Goal: Information Seeking & Learning: Learn about a topic

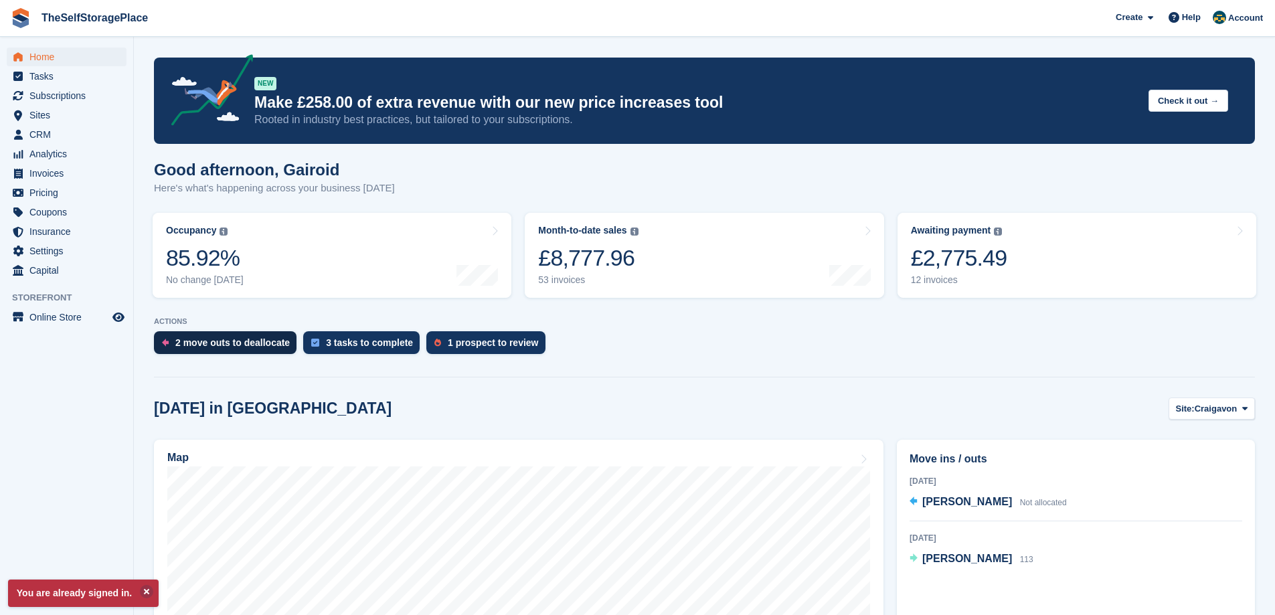
click at [229, 345] on div "2 move outs to deallocate" at bounding box center [232, 342] width 114 height 11
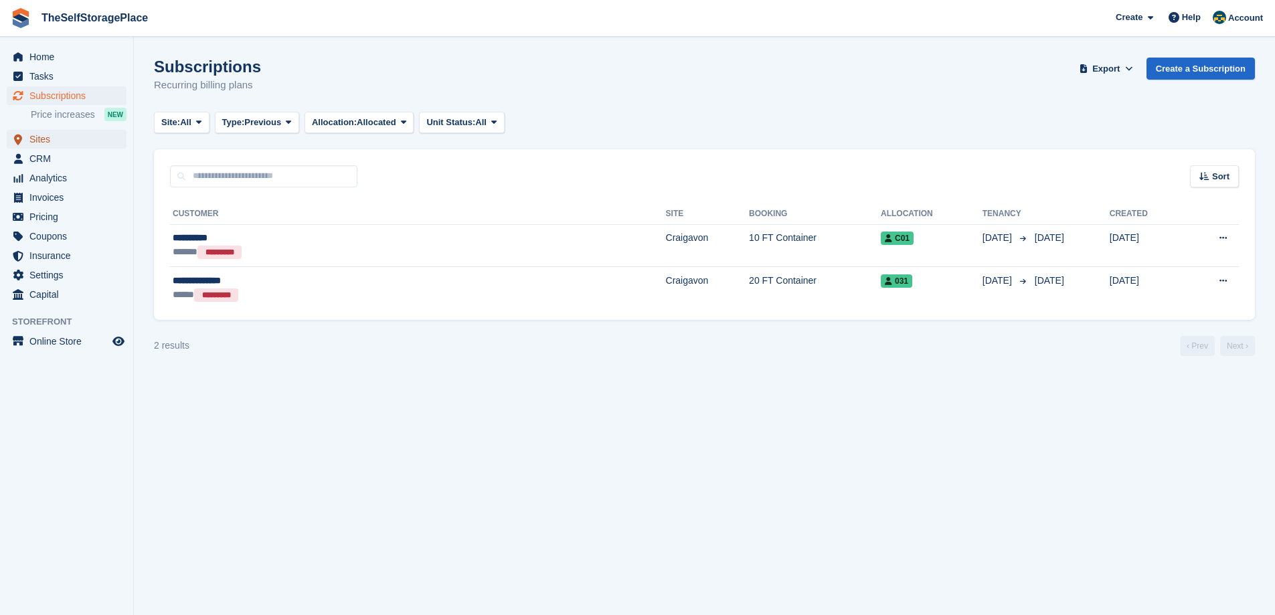
click at [81, 137] on span "Sites" at bounding box center [69, 139] width 80 height 19
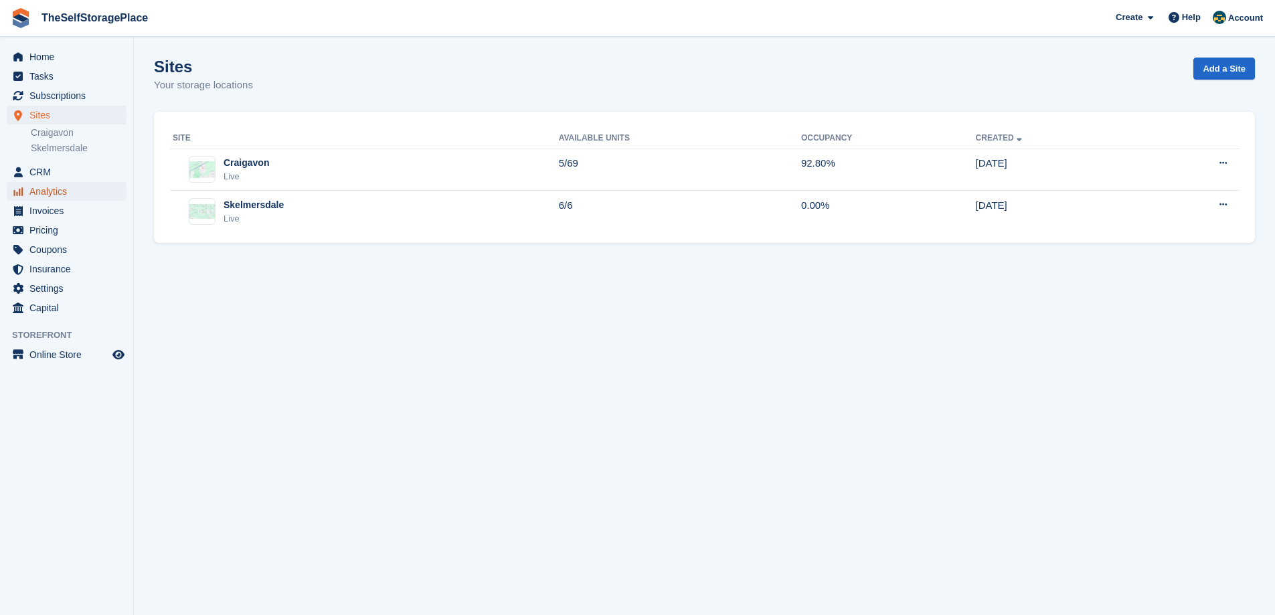
click at [32, 197] on span "Analytics" at bounding box center [69, 191] width 80 height 19
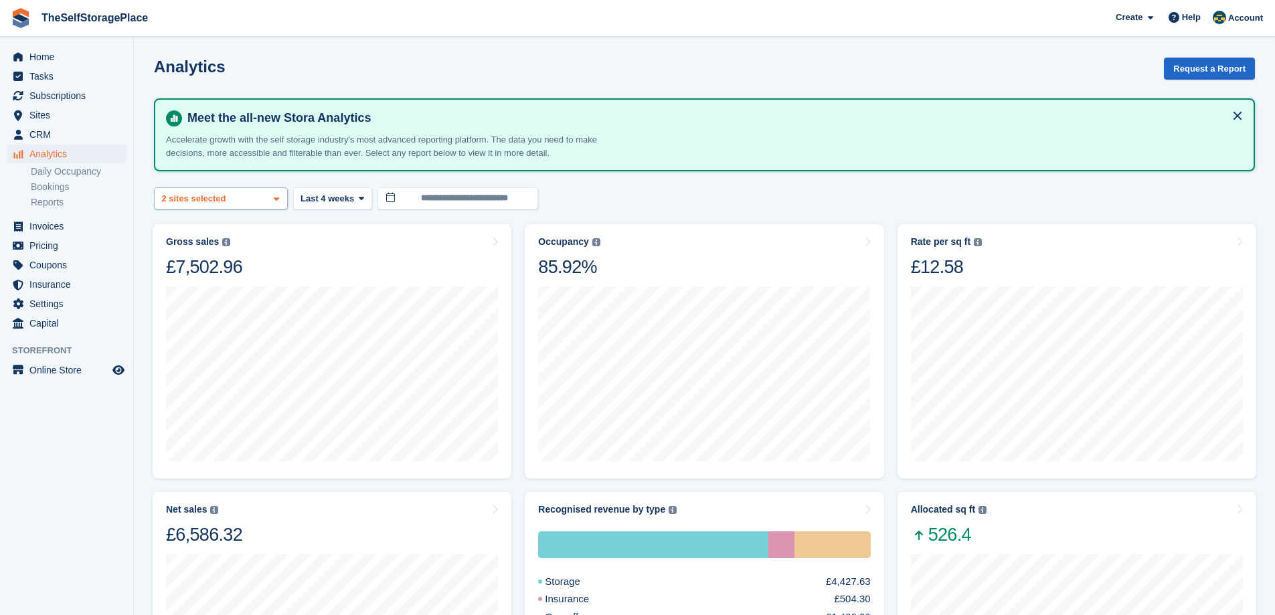
click at [252, 201] on div "Craigavon 2 sites selected" at bounding box center [221, 198] width 134 height 22
click at [179, 282] on div "Skelmersdale" at bounding box center [221, 283] width 122 height 22
select select "****"
click at [349, 205] on button "Last 4 weeks" at bounding box center [332, 198] width 79 height 22
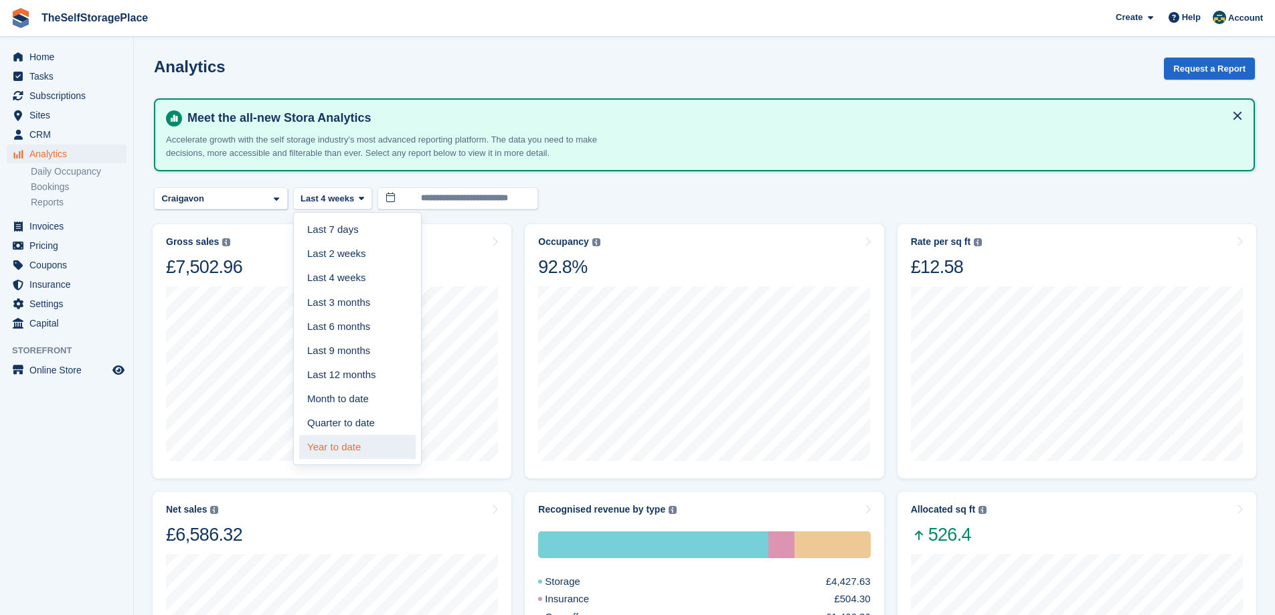
click at [363, 438] on link "Year to date" at bounding box center [357, 447] width 116 height 24
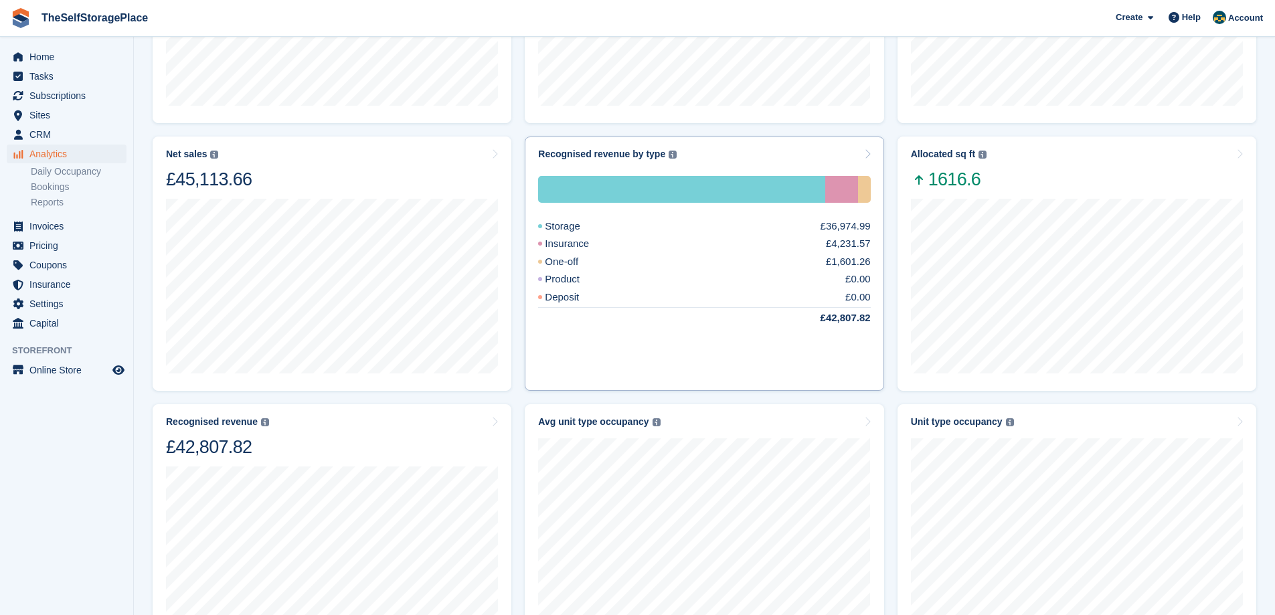
scroll to position [355, 0]
